Goal: Task Accomplishment & Management: Manage account settings

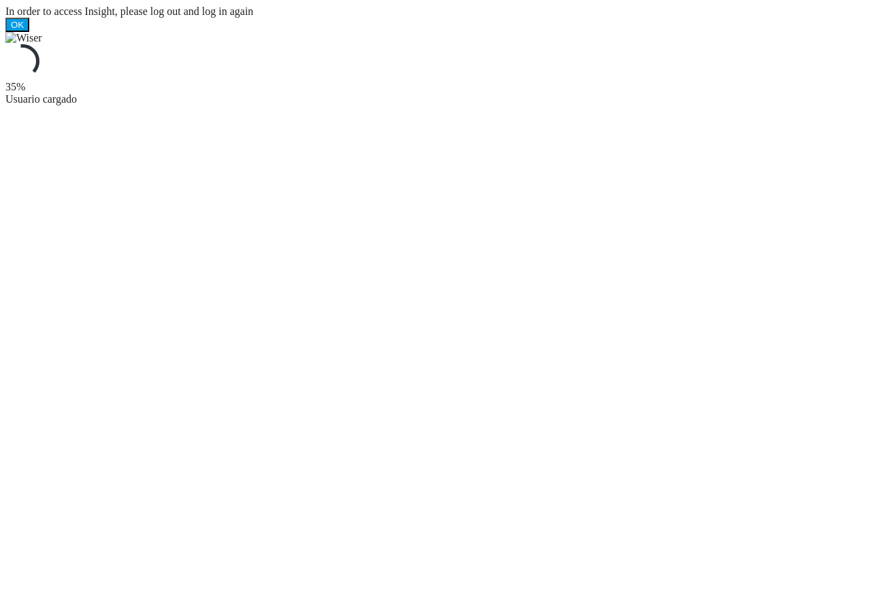
drag, startPoint x: 0, startPoint y: 0, endPoint x: 125, endPoint y: 241, distance: 271.2
click at [125, 44] on div at bounding box center [435, 38] width 860 height 12
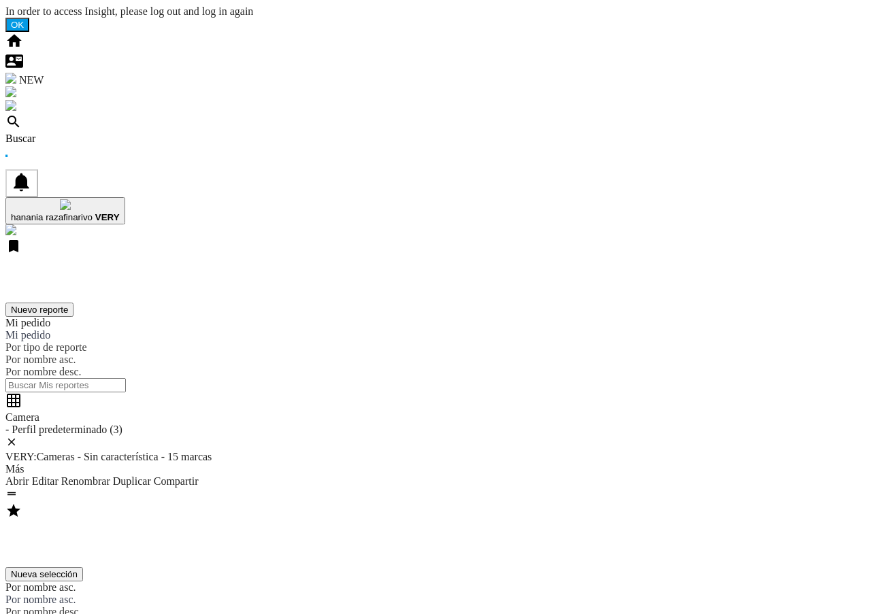
click at [82, 133] on div "Buscar" at bounding box center [435, 139] width 860 height 12
click at [99, 133] on div "Buscar" at bounding box center [435, 139] width 860 height 12
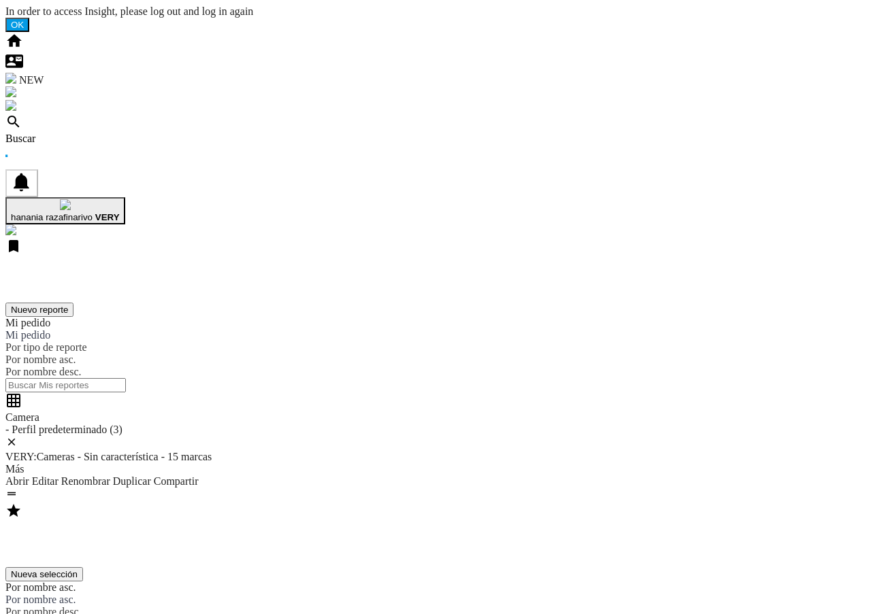
click at [93, 212] on span "hanania razafinarivo" at bounding box center [52, 217] width 82 height 10
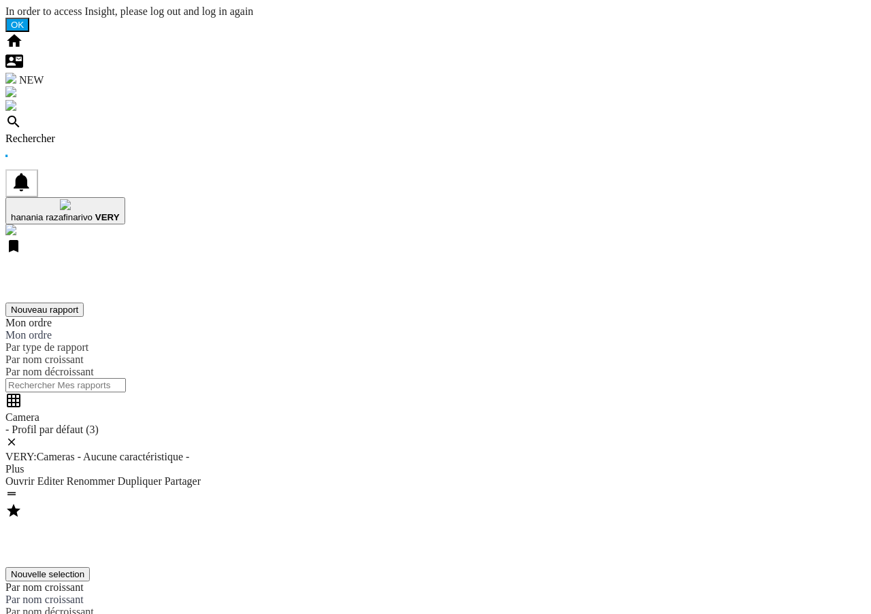
click at [86, 133] on div "Rechercher" at bounding box center [435, 139] width 860 height 12
click at [92, 133] on div "Rechercher" at bounding box center [435, 139] width 860 height 12
click at [97, 133] on div "Rechercher" at bounding box center [435, 139] width 860 height 12
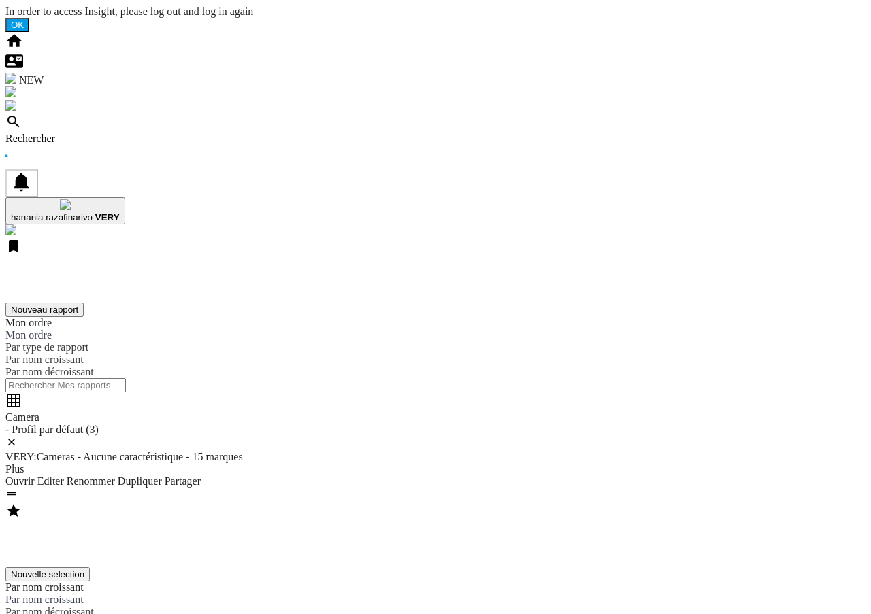
click at [120, 212] on b "VERY" at bounding box center [107, 217] width 24 height 10
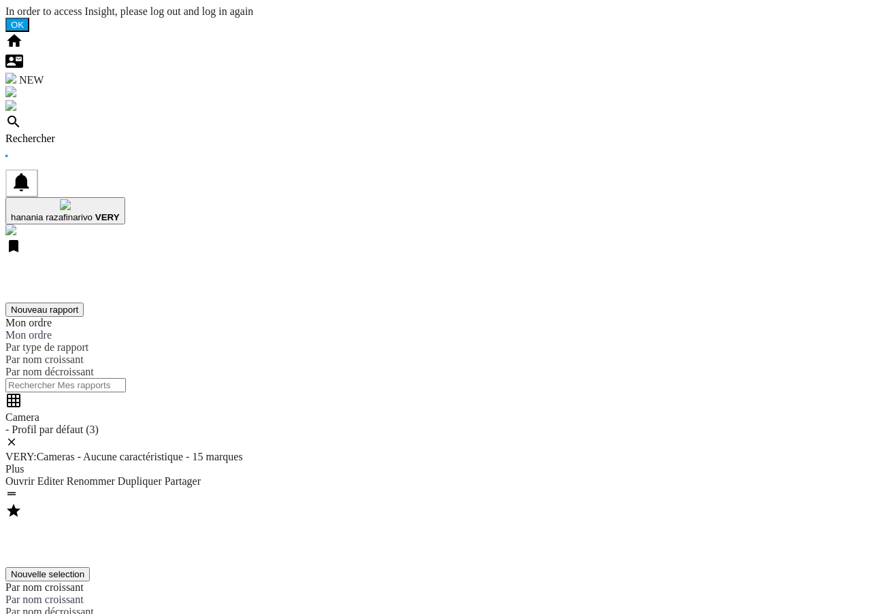
click at [103, 133] on div "Pesquisar" at bounding box center [435, 139] width 860 height 12
click at [99, 133] on div "Pesquisar" at bounding box center [435, 139] width 860 height 12
click at [110, 133] on div "Pesquisar" at bounding box center [435, 139] width 860 height 12
click at [22, 120] on ng-md-icon at bounding box center [13, 126] width 16 height 12
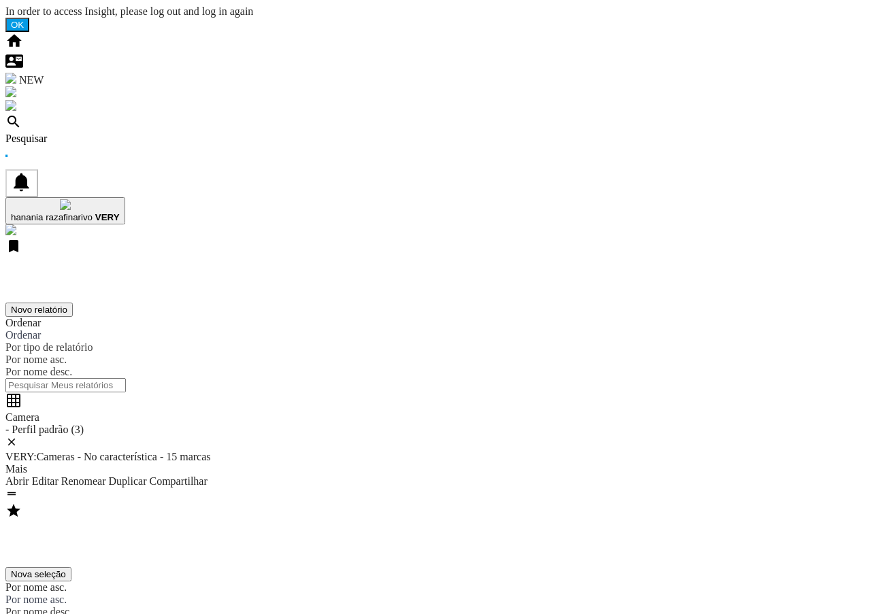
click at [110, 133] on div "Pesquisar" at bounding box center [435, 139] width 860 height 12
click at [113, 133] on div "Pesquisar" at bounding box center [435, 139] width 860 height 12
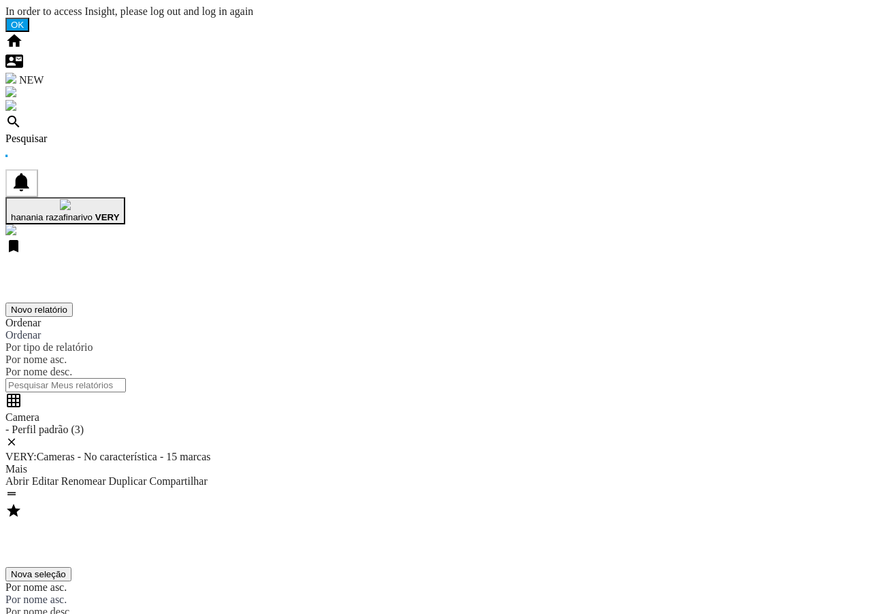
click at [120, 212] on b "VERY" at bounding box center [107, 217] width 24 height 10
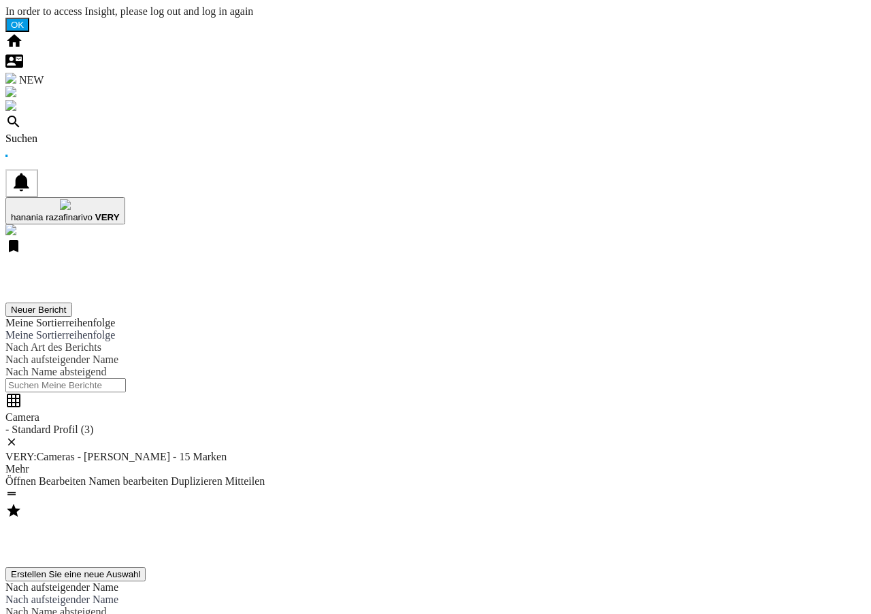
click at [84, 133] on div "Suchen" at bounding box center [435, 139] width 860 height 12
click at [90, 133] on div "Suchen" at bounding box center [435, 139] width 860 height 12
click at [111, 133] on div "Suchen" at bounding box center [435, 139] width 860 height 12
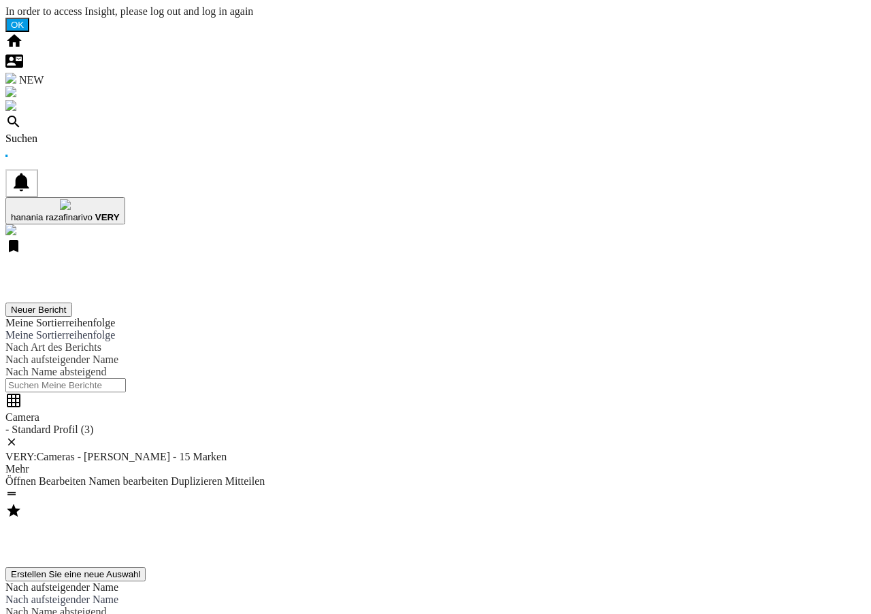
click at [93, 212] on span "hanania razafinarivo" at bounding box center [52, 217] width 82 height 10
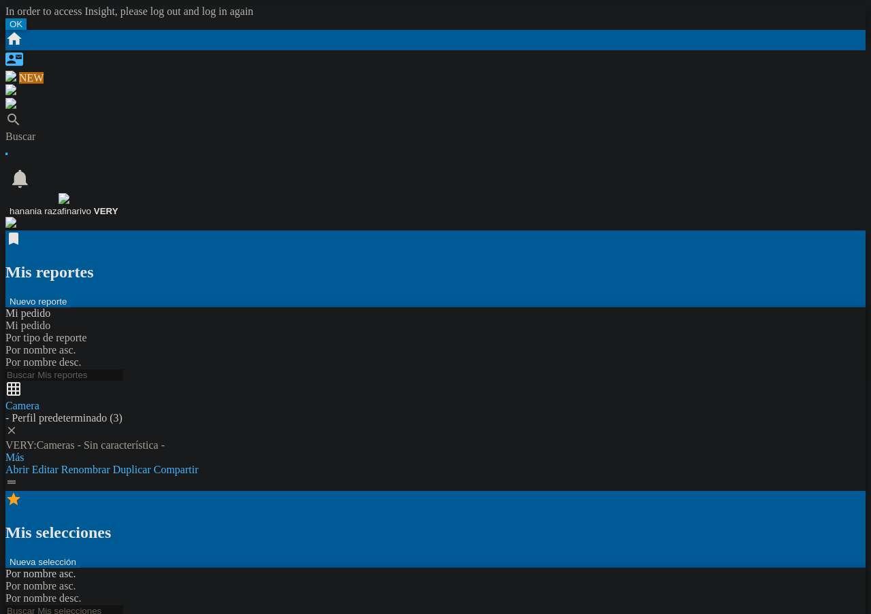
click at [104, 131] on div "Buscar" at bounding box center [435, 137] width 860 height 12
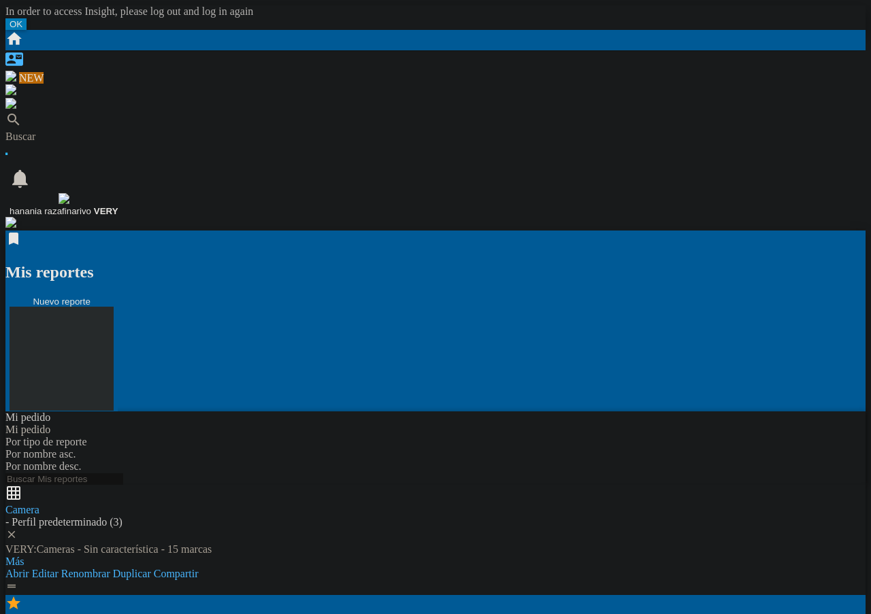
click at [118, 296] on button "Nuevo reporte" at bounding box center [61, 354] width 112 height 116
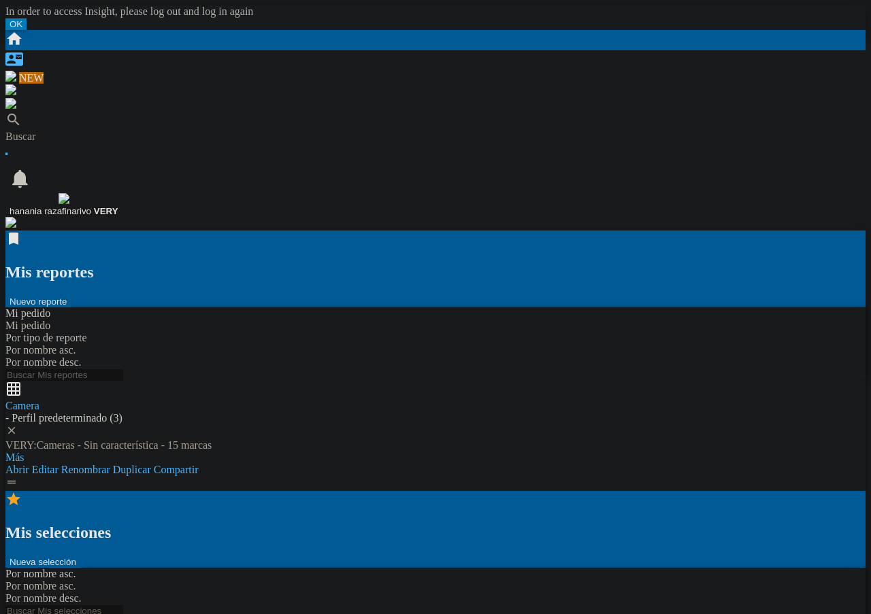
click at [22, 118] on ng-md-icon at bounding box center [13, 124] width 16 height 12
click at [96, 131] on div "Buscar" at bounding box center [435, 137] width 860 height 12
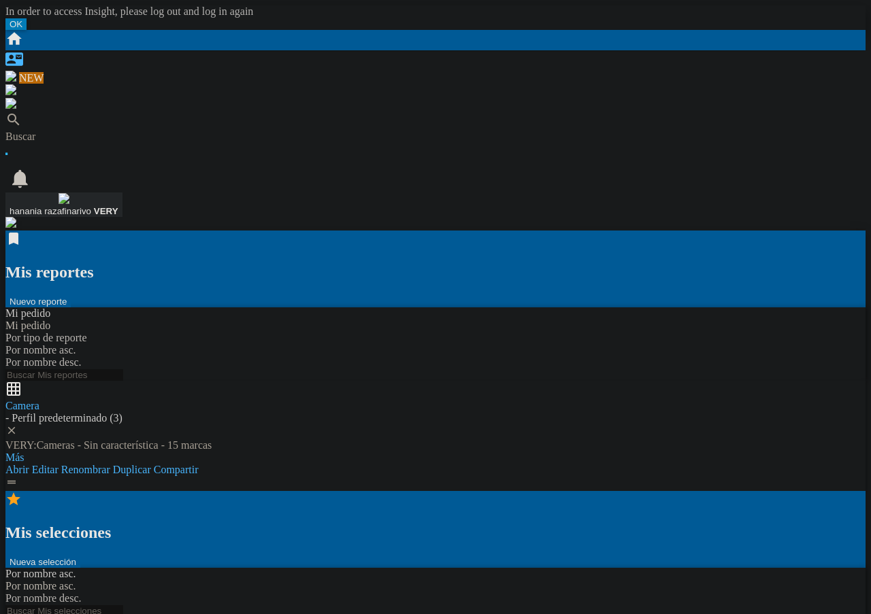
click at [118, 206] on b "VERY" at bounding box center [106, 211] width 24 height 10
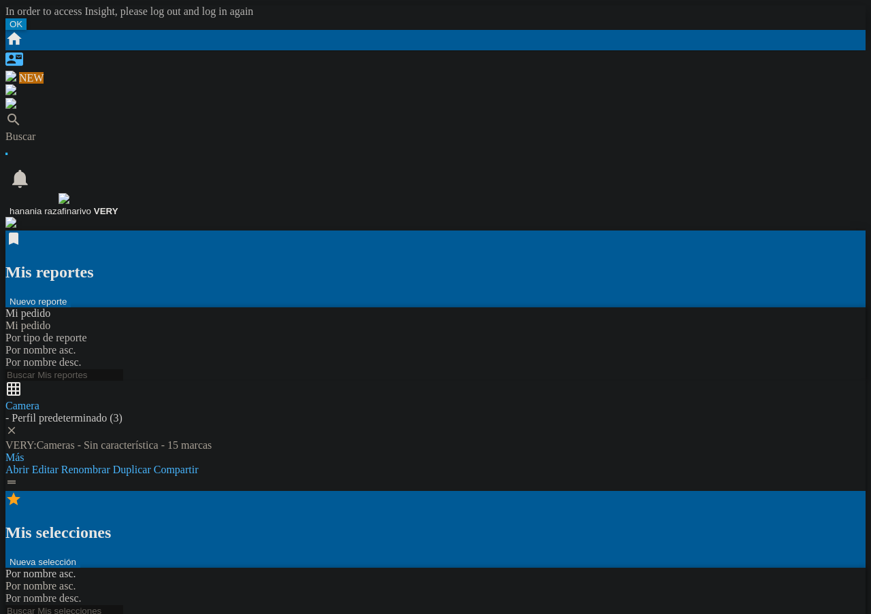
drag, startPoint x: 452, startPoint y: 371, endPoint x: 464, endPoint y: 380, distance: 15.5
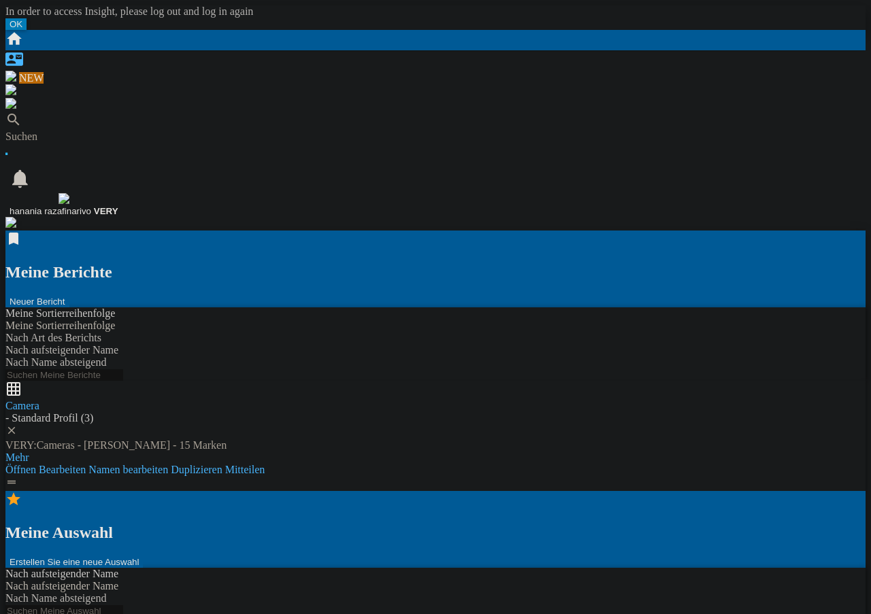
click at [93, 131] on div "Suchen" at bounding box center [435, 137] width 860 height 12
click at [118, 206] on b "VERY" at bounding box center [106, 211] width 24 height 10
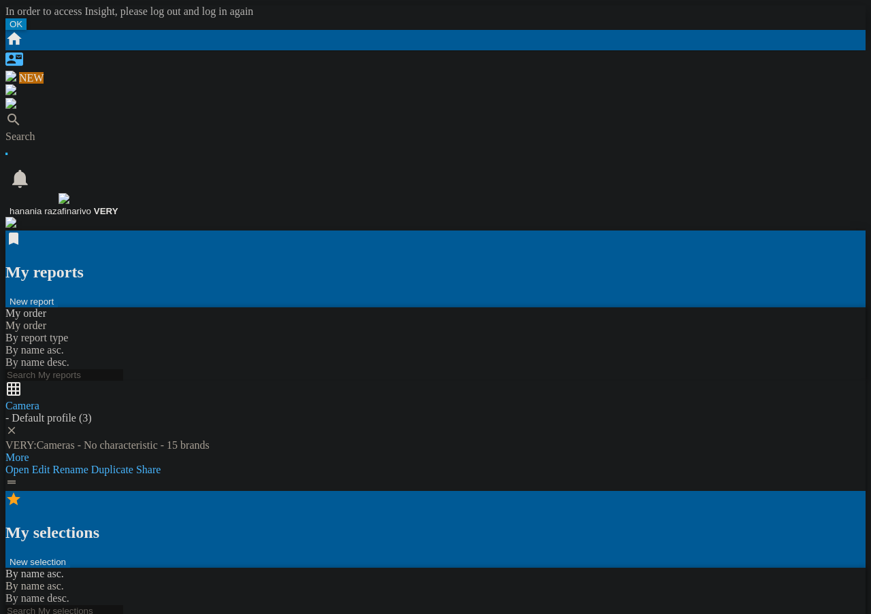
click at [93, 131] on div "Search" at bounding box center [435, 137] width 860 height 12
click at [99, 131] on div "Search" at bounding box center [435, 137] width 860 height 12
drag, startPoint x: 616, startPoint y: 357, endPoint x: 676, endPoint y: 84, distance: 279.2
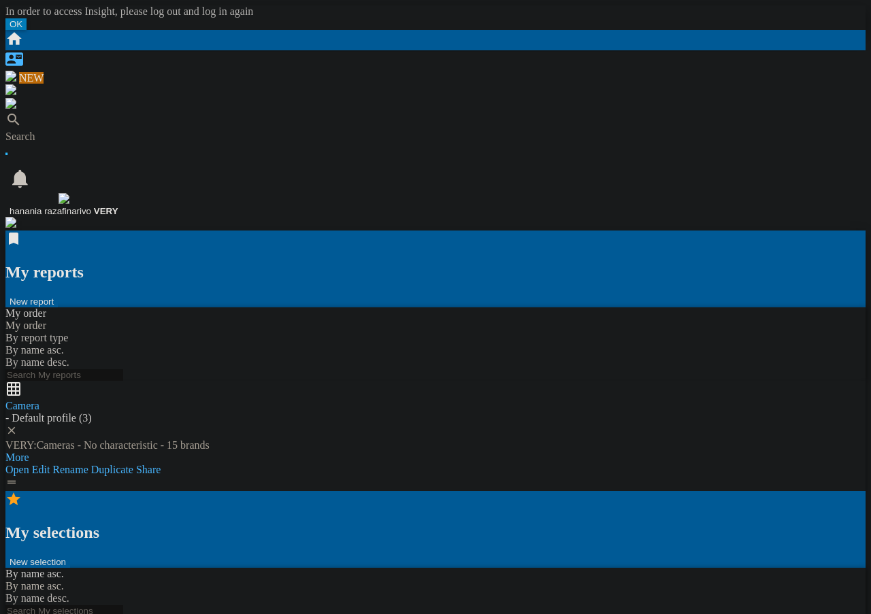
click at [91, 206] on span "hanania razafinarivo" at bounding box center [51, 211] width 82 height 10
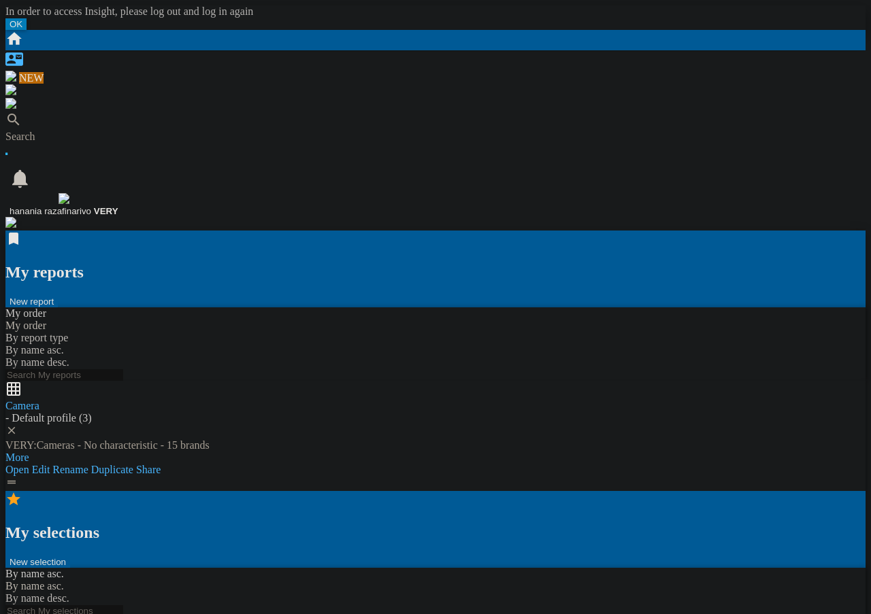
click at [92, 131] on div "Buscar" at bounding box center [435, 137] width 860 height 12
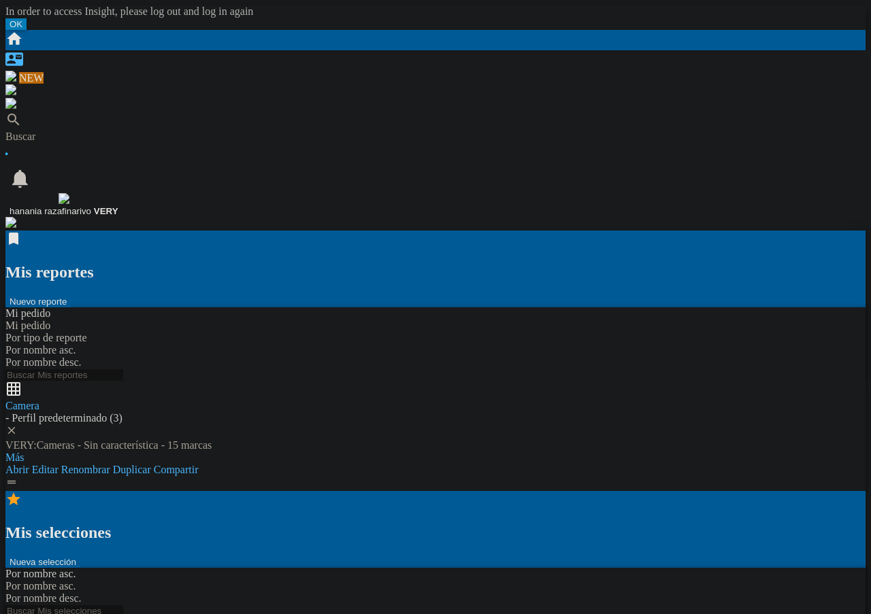
drag, startPoint x: 701, startPoint y: 49, endPoint x: 731, endPoint y: 191, distance: 145.5
click at [91, 206] on span "hanania razafinarivo" at bounding box center [51, 211] width 82 height 10
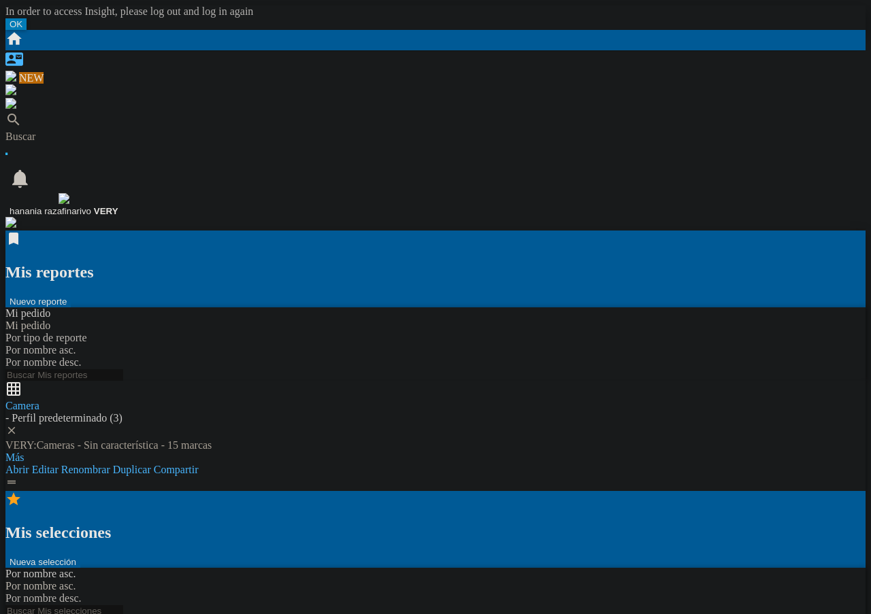
click at [122, 131] on div "Rechercher" at bounding box center [435, 137] width 860 height 12
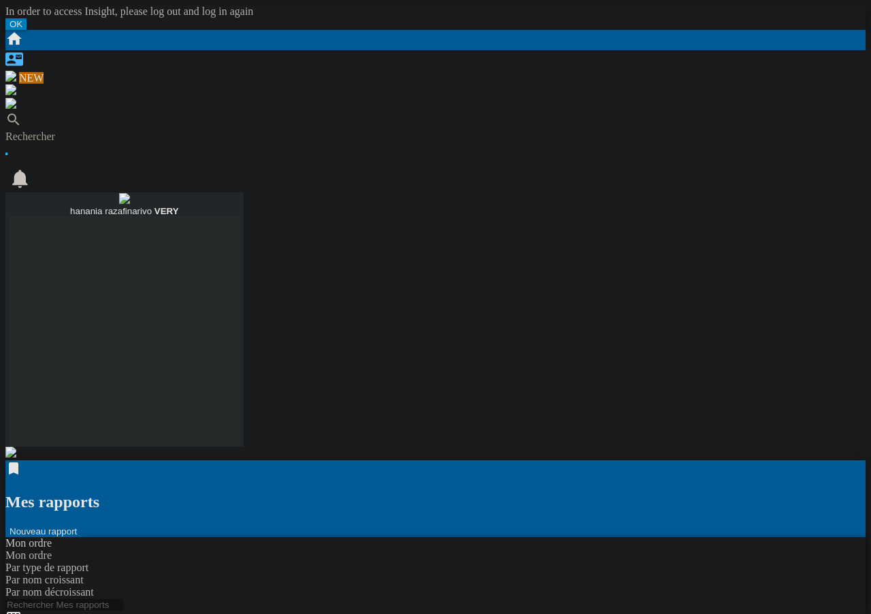
click at [152, 206] on span "hanania razafinarivo" at bounding box center [111, 211] width 82 height 10
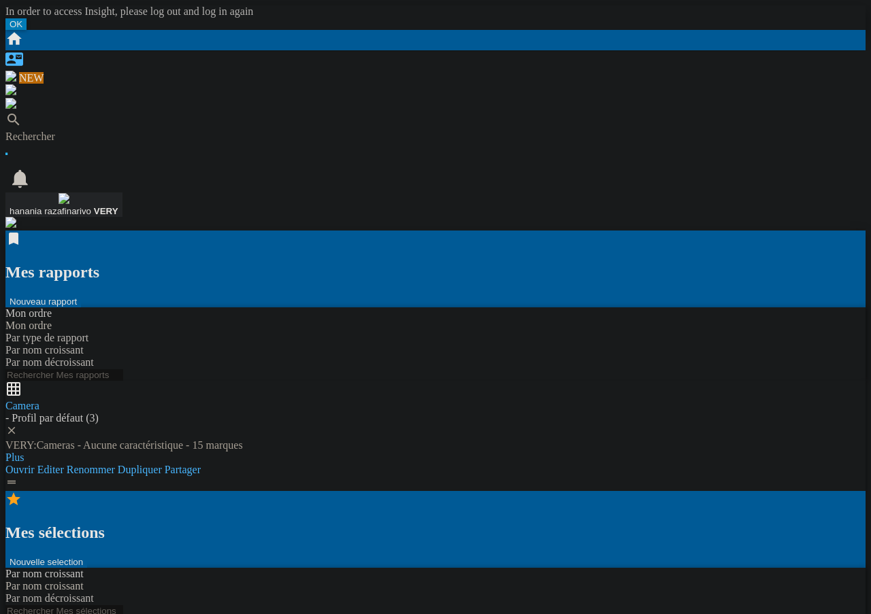
click at [74, 131] on div "Pesquisar" at bounding box center [435, 137] width 860 height 12
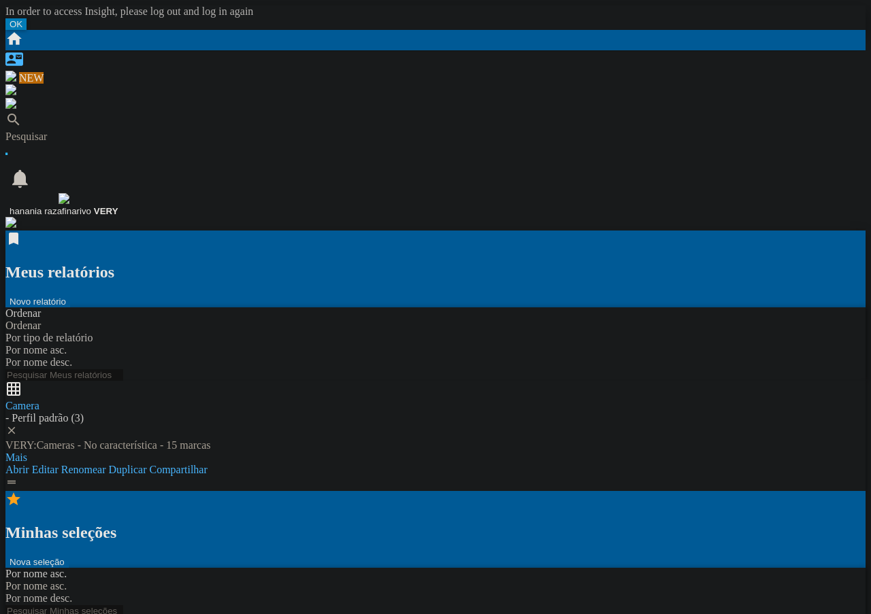
click at [95, 131] on div "Pesquisar" at bounding box center [435, 137] width 860 height 12
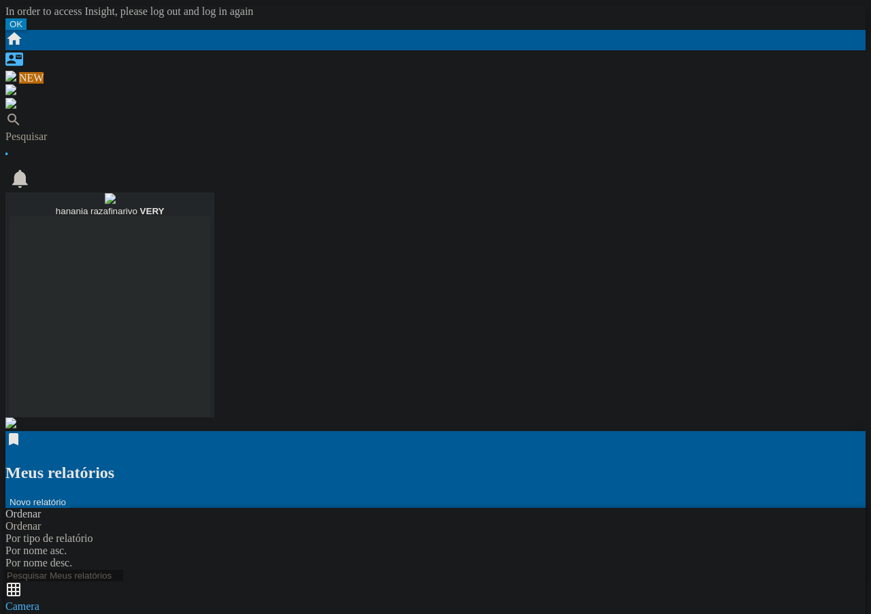
click at [137, 206] on span "hanania razafinarivo" at bounding box center [97, 211] width 82 height 10
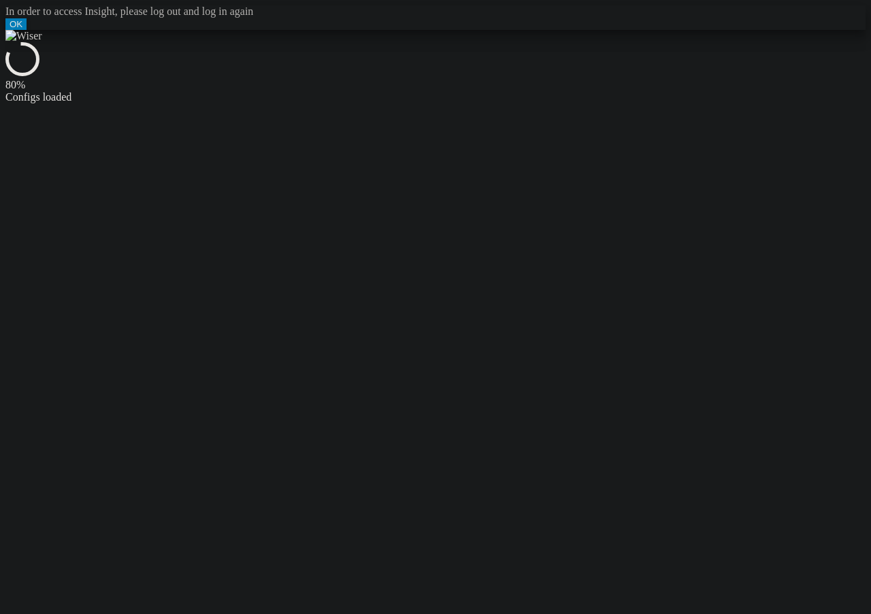
drag, startPoint x: 489, startPoint y: 82, endPoint x: 446, endPoint y: 26, distance: 69.9
click at [446, 30] on ms-splash-screen "80% Configs loaded" at bounding box center [435, 66] width 860 height 73
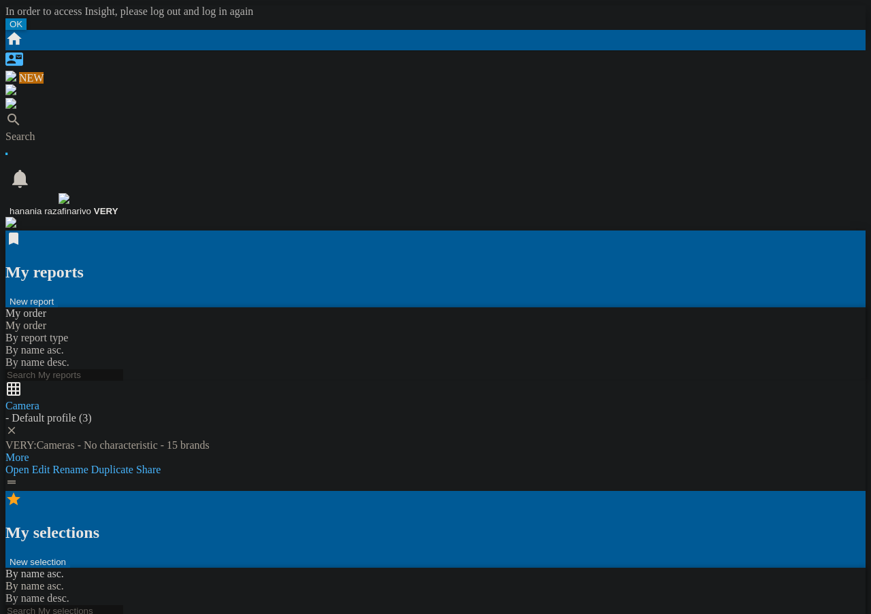
click at [81, 131] on div "Search" at bounding box center [435, 137] width 860 height 12
click at [99, 131] on div "Search" at bounding box center [435, 137] width 860 height 12
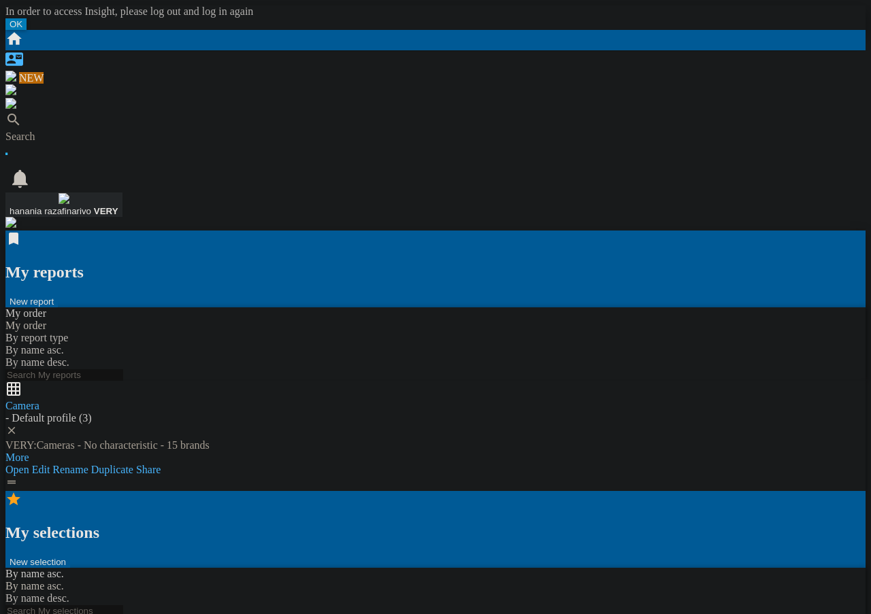
click at [91, 206] on span "hanania razafinarivo" at bounding box center [51, 211] width 82 height 10
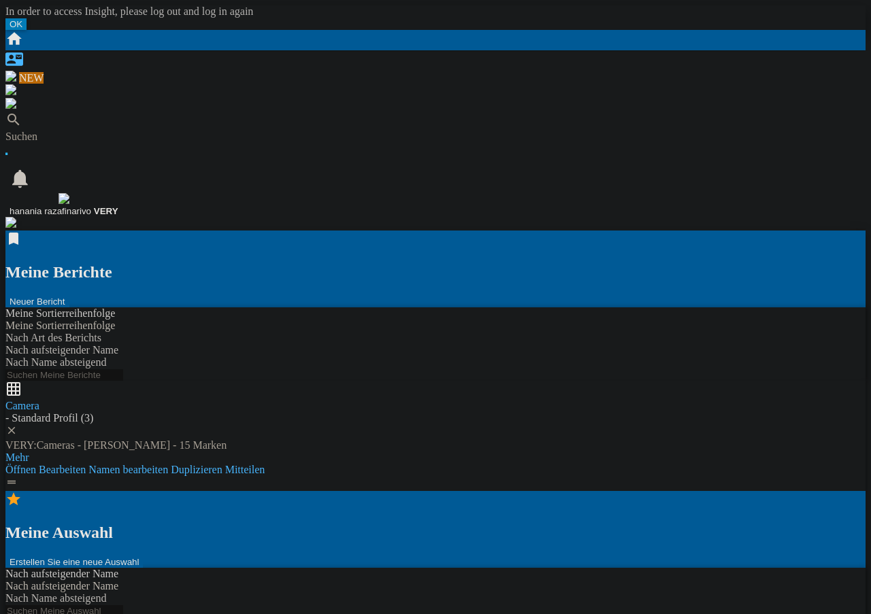
click at [80, 131] on div "Suchen" at bounding box center [435, 137] width 860 height 12
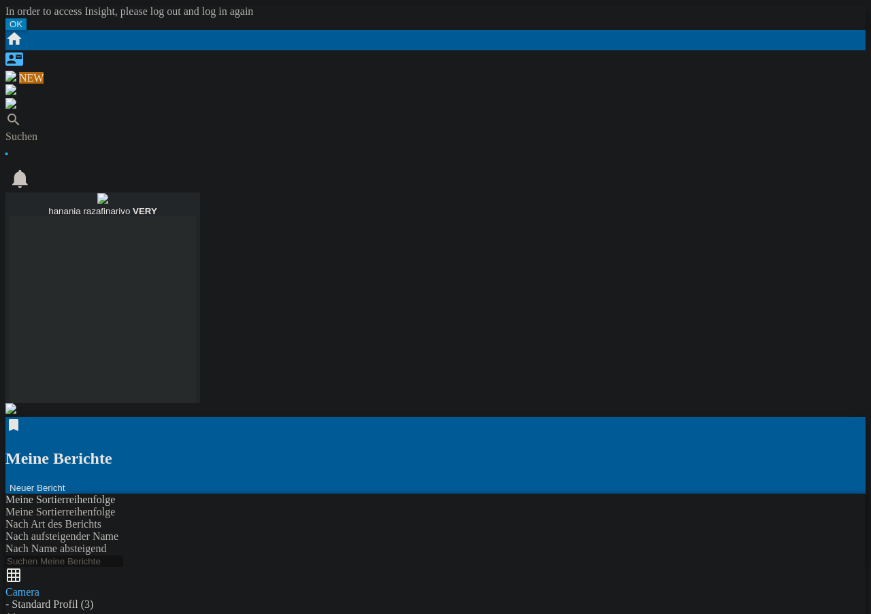
click at [157, 206] on b "VERY" at bounding box center [145, 211] width 24 height 10
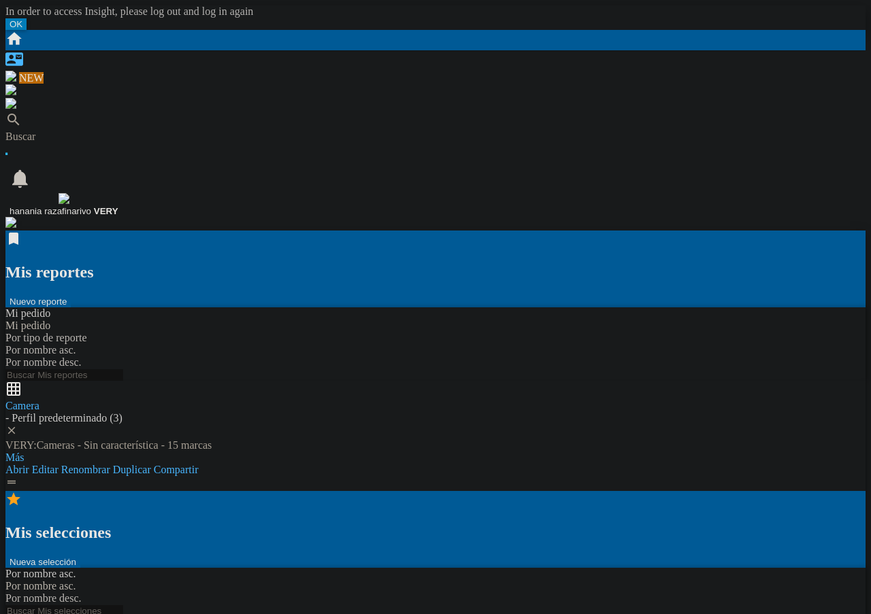
click at [86, 131] on div "Buscar" at bounding box center [435, 137] width 860 height 12
